Goal: Task Accomplishment & Management: Manage account settings

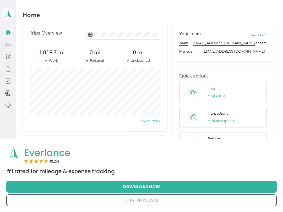
click at [9, 45] on icon at bounding box center [8, 45] width 6 height 6
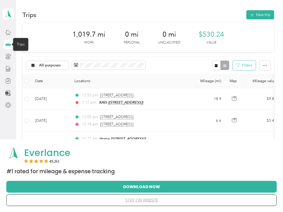
click at [251, 66] on button "Filters" at bounding box center [244, 65] width 23 height 10
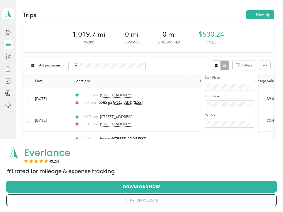
click at [274, 46] on div "1,019.7 mi Work 0 mi Personal 0 mi Unclassified $530.24 Value" at bounding box center [148, 37] width 251 height 29
click at [6, 36] on div at bounding box center [8, 31] width 9 height 9
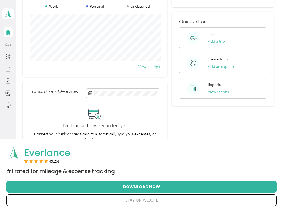
scroll to position [54, 0]
click at [229, 93] on button "View reports" at bounding box center [218, 91] width 21 height 5
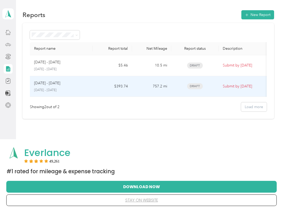
click at [230, 88] on p "Submit by [DATE]" at bounding box center [245, 87] width 44 height 6
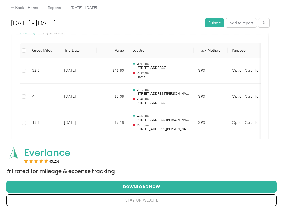
scroll to position [139, 0]
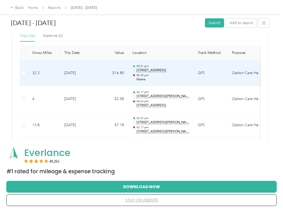
click at [220, 74] on td "GPS" at bounding box center [211, 73] width 34 height 26
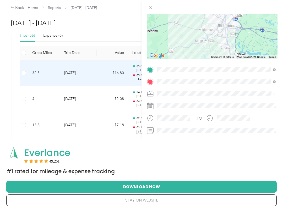
scroll to position [60, 0]
click at [148, 2] on div at bounding box center [211, 7] width 141 height 14
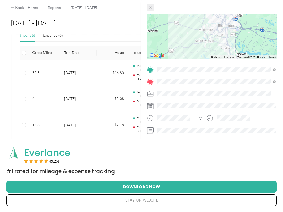
click at [149, 9] on icon at bounding box center [150, 7] width 4 height 4
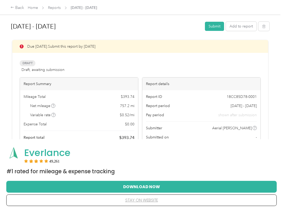
scroll to position [0, 0]
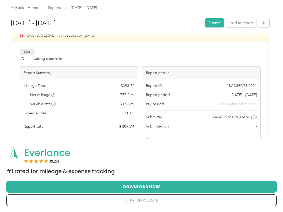
scroll to position [12, 0]
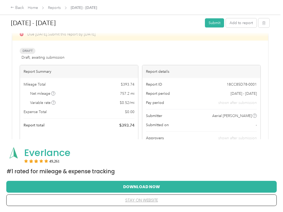
click at [84, 108] on div "Mileage Total $ 393.74 Net mileage 757.2 mi Variable rate $ 0.52 / mi Expense T…" at bounding box center [79, 105] width 118 height 54
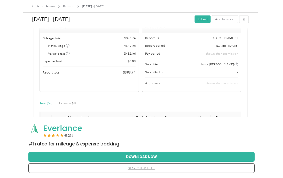
scroll to position [44, 0]
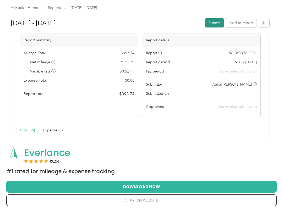
click at [217, 25] on button "Submit" at bounding box center [214, 22] width 19 height 9
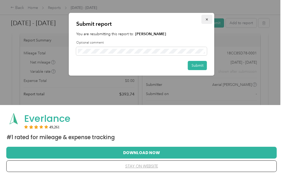
click at [208, 22] on button "button" at bounding box center [206, 19] width 11 height 9
